Goal: Communication & Community: Ask a question

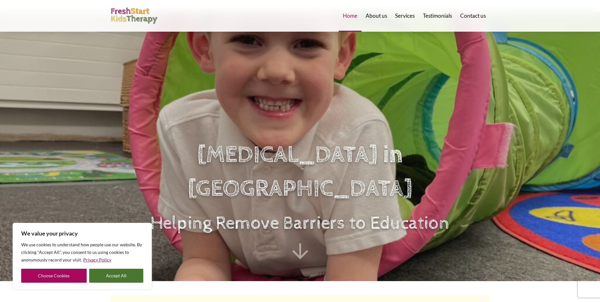
scroll to position [95, 0]
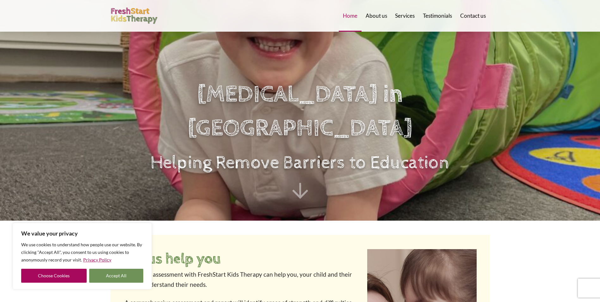
click at [108, 275] on button "Accept All" at bounding box center [116, 276] width 54 height 14
checkbox input "true"
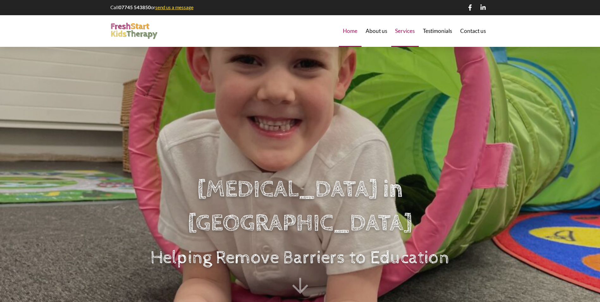
click at [416, 32] on div "Services" at bounding box center [405, 31] width 28 height 32
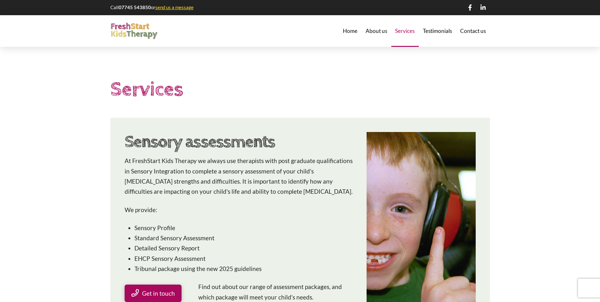
click at [181, 214] on p "We provide:" at bounding box center [240, 210] width 230 height 10
drag, startPoint x: 356, startPoint y: 30, endPoint x: 353, endPoint y: 29, distance: 3.3
click at [356, 30] on span "Home" at bounding box center [350, 30] width 15 height 5
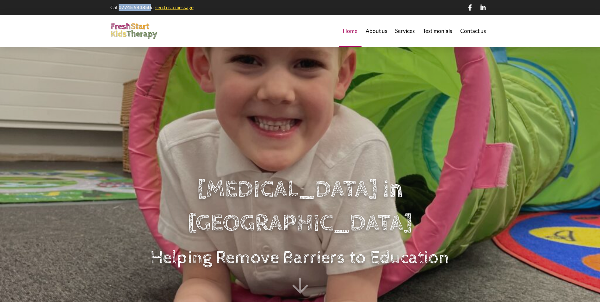
drag, startPoint x: 150, startPoint y: 9, endPoint x: 119, endPoint y: 8, distance: 31.1
click at [119, 8] on strong "07745 543850" at bounding box center [135, 7] width 32 height 6
copy strong "07745 543850"
click at [460, 34] on div "Contact us" at bounding box center [473, 31] width 34 height 32
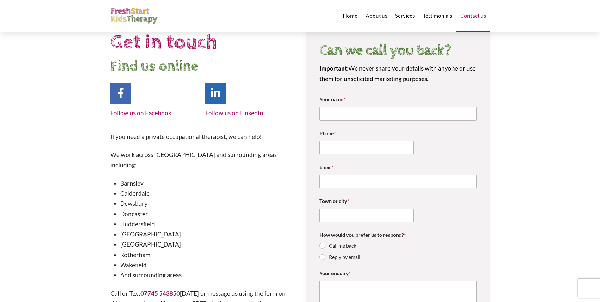
scroll to position [95, 0]
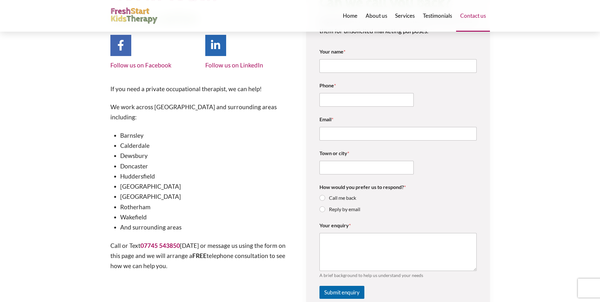
click at [137, 130] on li "Barnsley" at bounding box center [207, 135] width 174 height 10
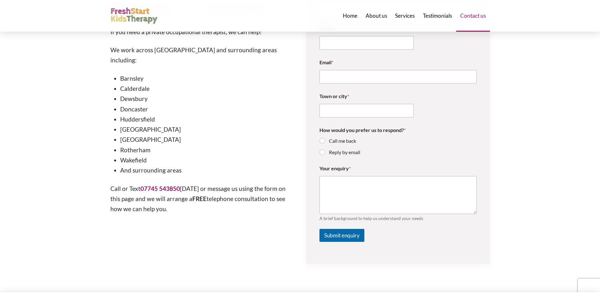
scroll to position [275, 0]
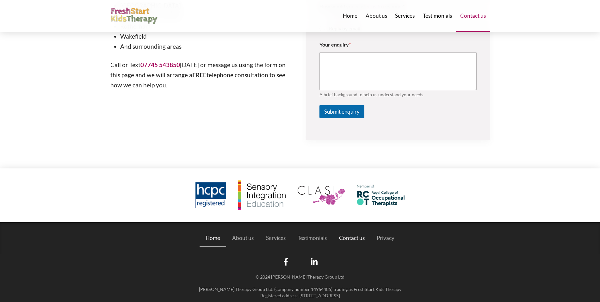
click at [212, 238] on span "Home" at bounding box center [213, 237] width 15 height 5
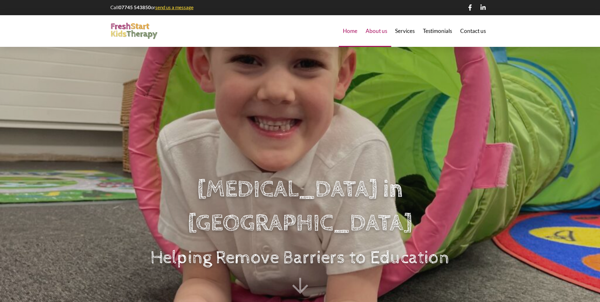
click at [390, 33] on div "About us" at bounding box center [377, 31] width 30 height 32
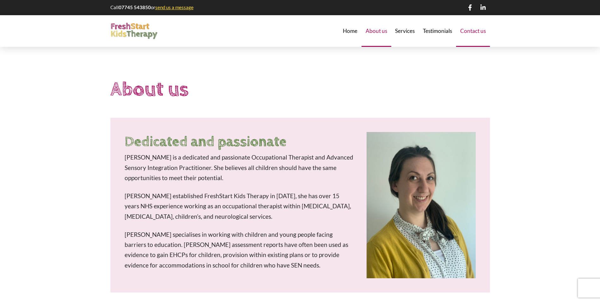
click at [464, 36] on div "Contact us" at bounding box center [473, 31] width 34 height 32
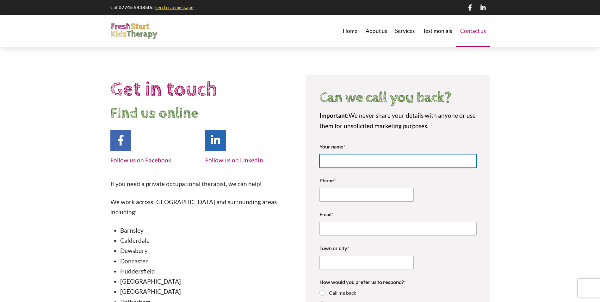
click at [363, 165] on input "Your name *" at bounding box center [397, 161] width 157 height 14
type input "Emma King"
type input "07890416736"
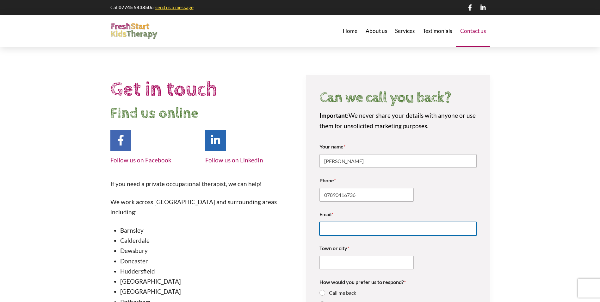
type input "emma.king@bradford.gov.uk"
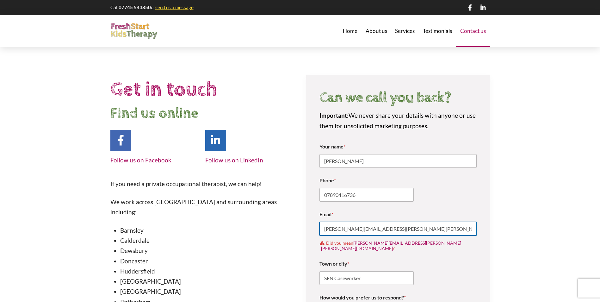
click at [402, 232] on input "emma.king@bradford.gov.uk" at bounding box center [397, 229] width 157 height 14
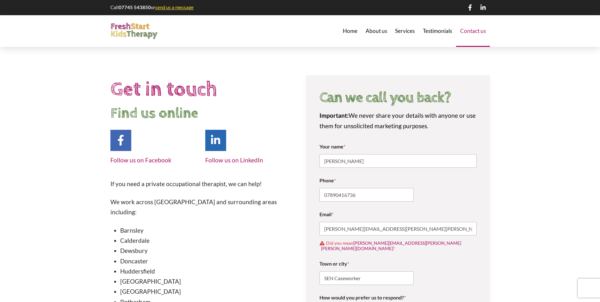
click at [437, 273] on div "Town or city * SEN Caseworker" at bounding box center [397, 273] width 157 height 34
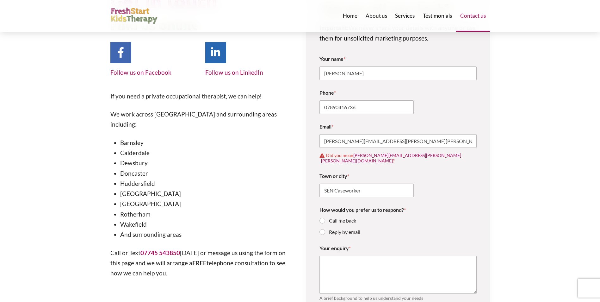
scroll to position [95, 0]
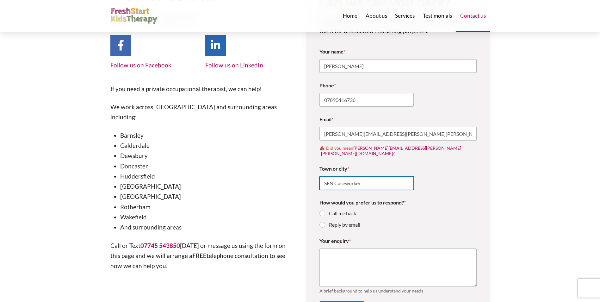
drag, startPoint x: 372, startPoint y: 176, endPoint x: 188, endPoint y: 167, distance: 183.7
click at [188, 167] on div "Get in touch Find us online Follow us on Facebook Follow us on LinkedIn If you …" at bounding box center [300, 159] width 392 height 362
type input "Bradford"
click at [334, 221] on label "Reply by email" at bounding box center [342, 224] width 35 height 7
click at [325, 222] on input "Reply by email" at bounding box center [322, 224] width 5 height 5
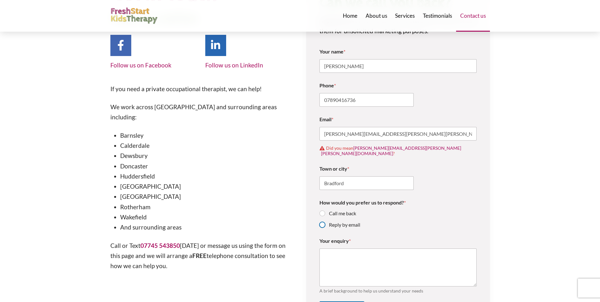
radio input "true"
click at [337, 250] on textarea "Your enquiry *" at bounding box center [397, 267] width 157 height 38
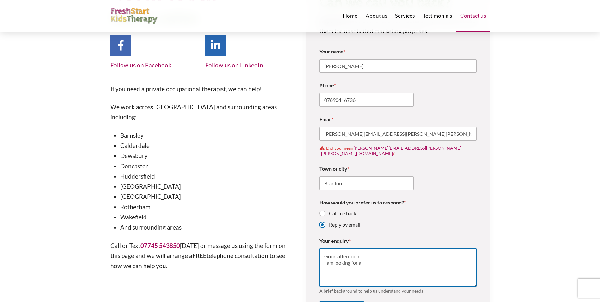
drag, startPoint x: 381, startPoint y: 257, endPoint x: 322, endPoint y: 263, distance: 59.7
click at [322, 263] on textarea "Good afternoon, I am looking for a" at bounding box center [397, 267] width 157 height 38
click at [346, 263] on textarea "Good afternoon, I work for Bradford SEND Team and am looking for a private OT t…" at bounding box center [397, 267] width 157 height 38
click at [331, 272] on textarea "Good afternoon, I work for Bradford SEND Team and am looking for a private OT t…" at bounding box center [397, 267] width 157 height 38
click at [333, 278] on textarea "Good afternoon, I work for Bradford SEND Team and am looking for a private OT t…" at bounding box center [397, 267] width 157 height 38
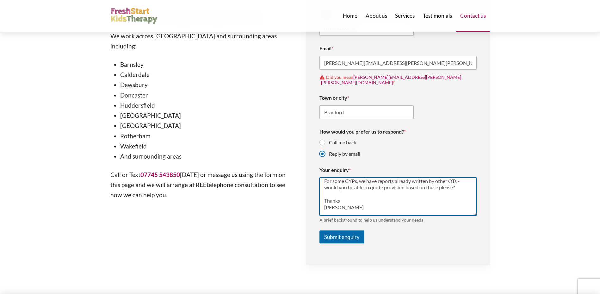
scroll to position [221, 0]
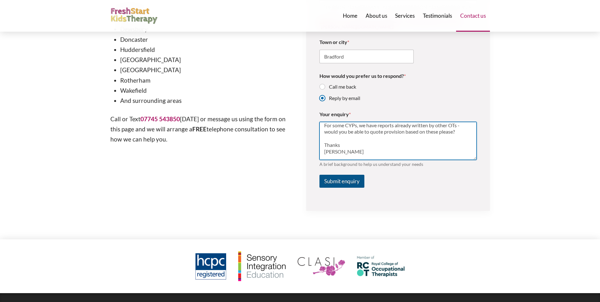
type textarea "Good afternoon, I work for Bradford SEND Team and am looking for a private OT t…"
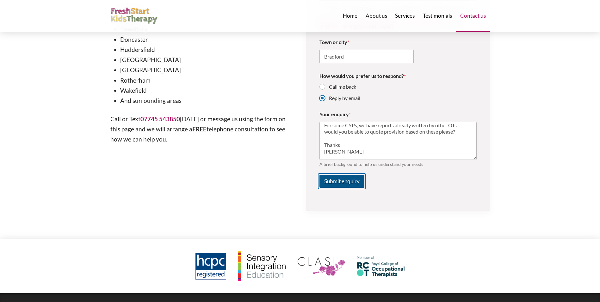
click at [326, 179] on button "Submit enquiry" at bounding box center [341, 181] width 45 height 13
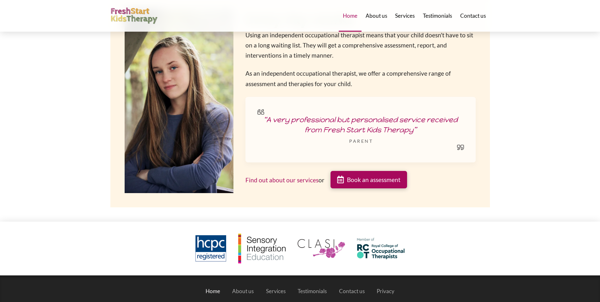
scroll to position [1038, 0]
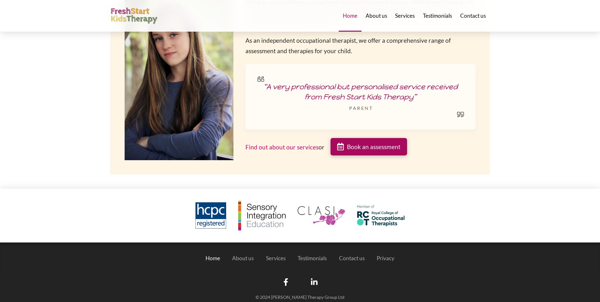
click at [294, 143] on link "Find out about our services" at bounding box center [281, 146] width 73 height 7
drag, startPoint x: 362, startPoint y: 295, endPoint x: 284, endPoint y: 295, distance: 78.1
copy p "[STREET_ADDRESS]"
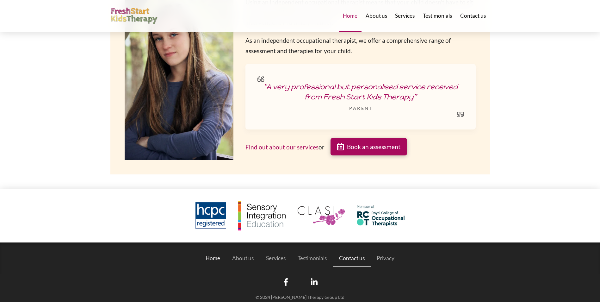
click at [360, 255] on span "Contact us" at bounding box center [352, 257] width 26 height 5
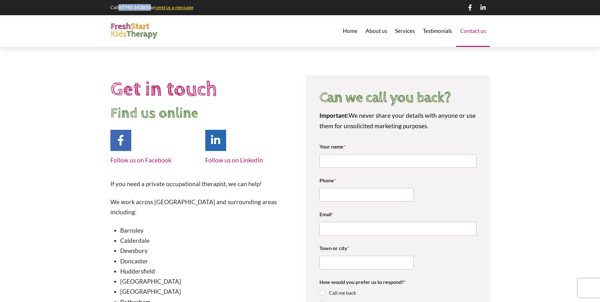
drag, startPoint x: 151, startPoint y: 7, endPoint x: 119, endPoint y: 10, distance: 32.1
click at [119, 10] on p "Call 07745 543850 or send us a message" at bounding box center [152, 7] width 84 height 7
copy strong "07745 543850"
